Goal: Task Accomplishment & Management: Manage account settings

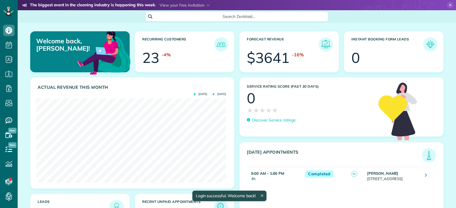
scroll to position [84, 190]
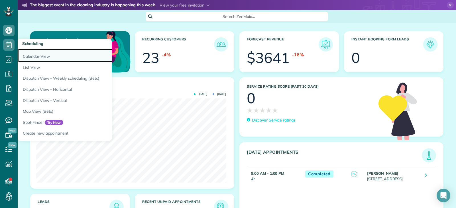
click at [28, 55] on link "Calendar View" at bounding box center [89, 55] width 142 height 13
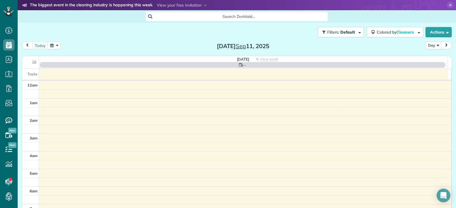
scroll to position [124, 0]
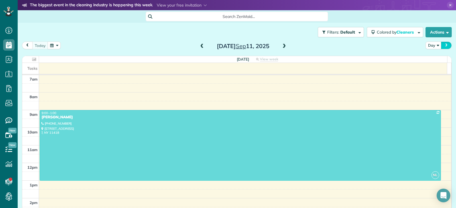
click at [441, 43] on button "next" at bounding box center [446, 46] width 11 height 8
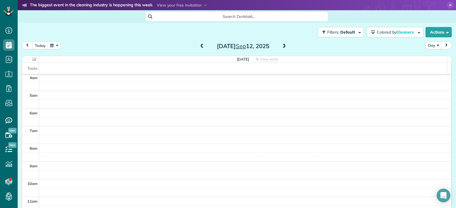
scroll to position [0, 0]
click at [427, 48] on button "Day" at bounding box center [434, 46] width 16 height 8
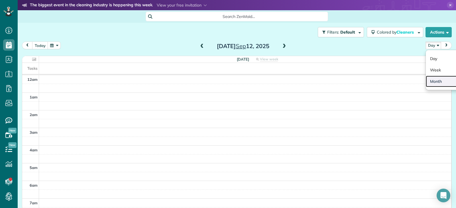
click at [431, 76] on link "Month" at bounding box center [448, 81] width 45 height 11
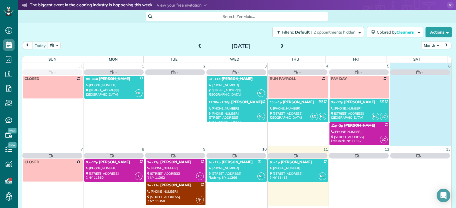
click at [431, 76] on td at bounding box center [420, 110] width 61 height 70
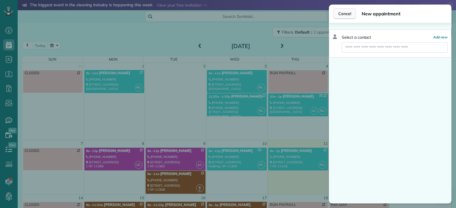
click at [344, 12] on span "Cancel" at bounding box center [344, 14] width 13 height 6
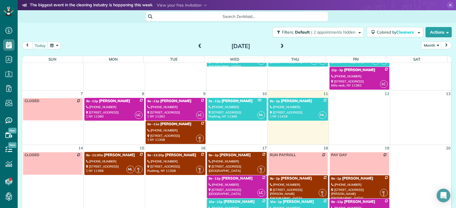
scroll to position [42, 0]
